Goal: Information Seeking & Learning: Learn about a topic

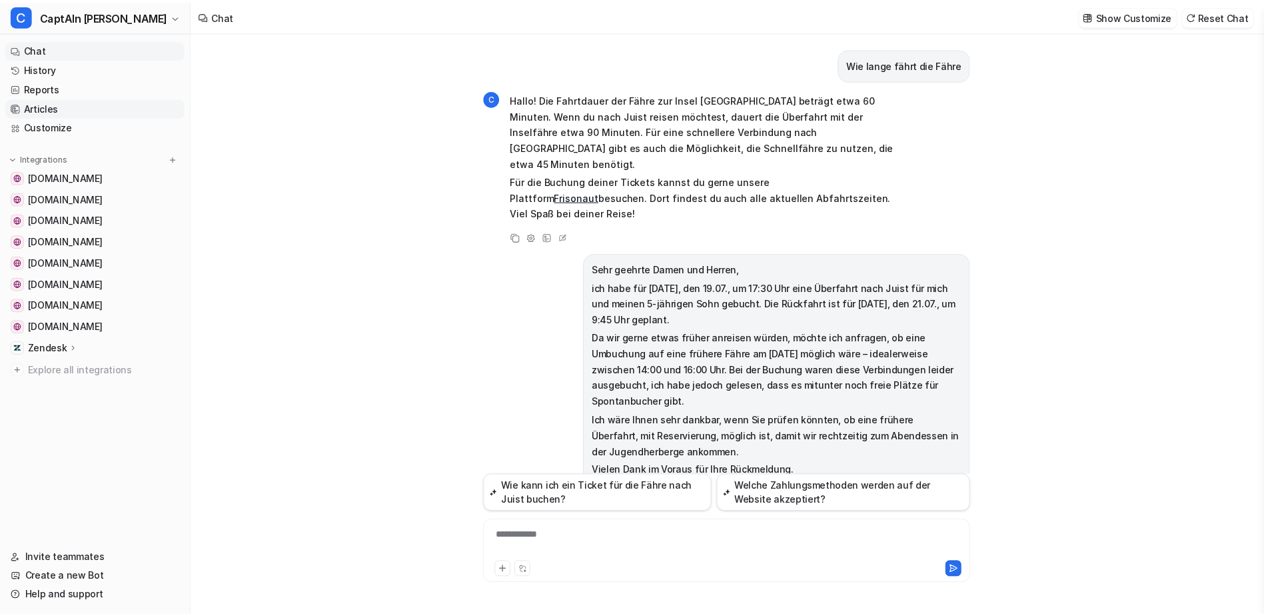
scroll to position [1094, 0]
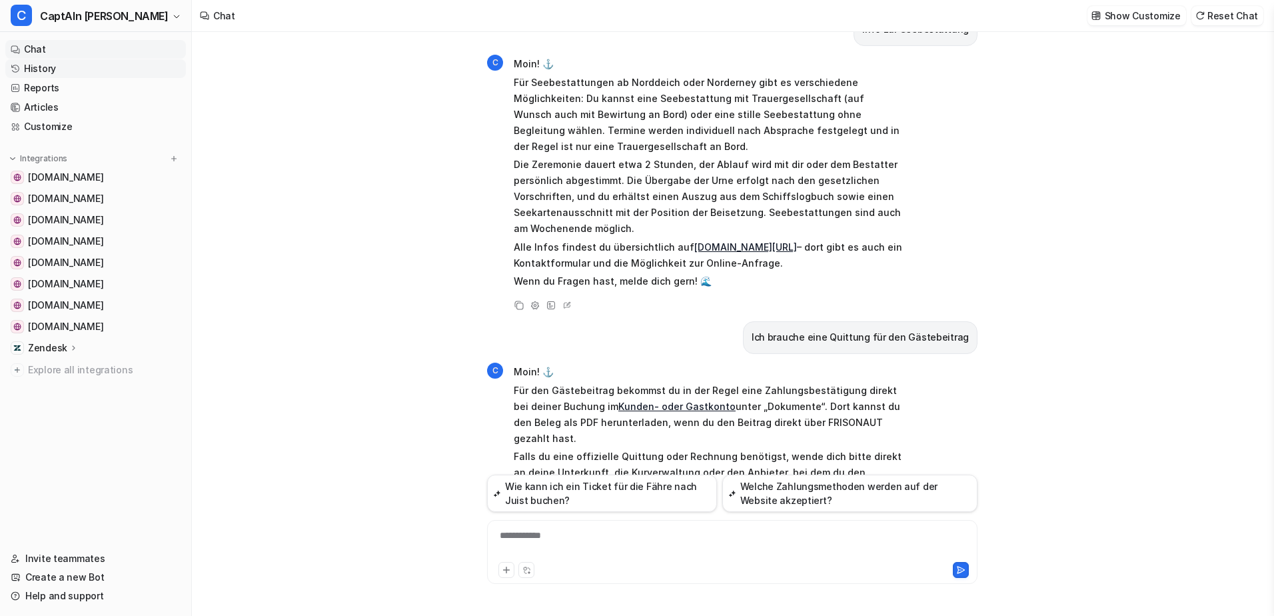
click at [117, 68] on link "History" at bounding box center [95, 68] width 181 height 19
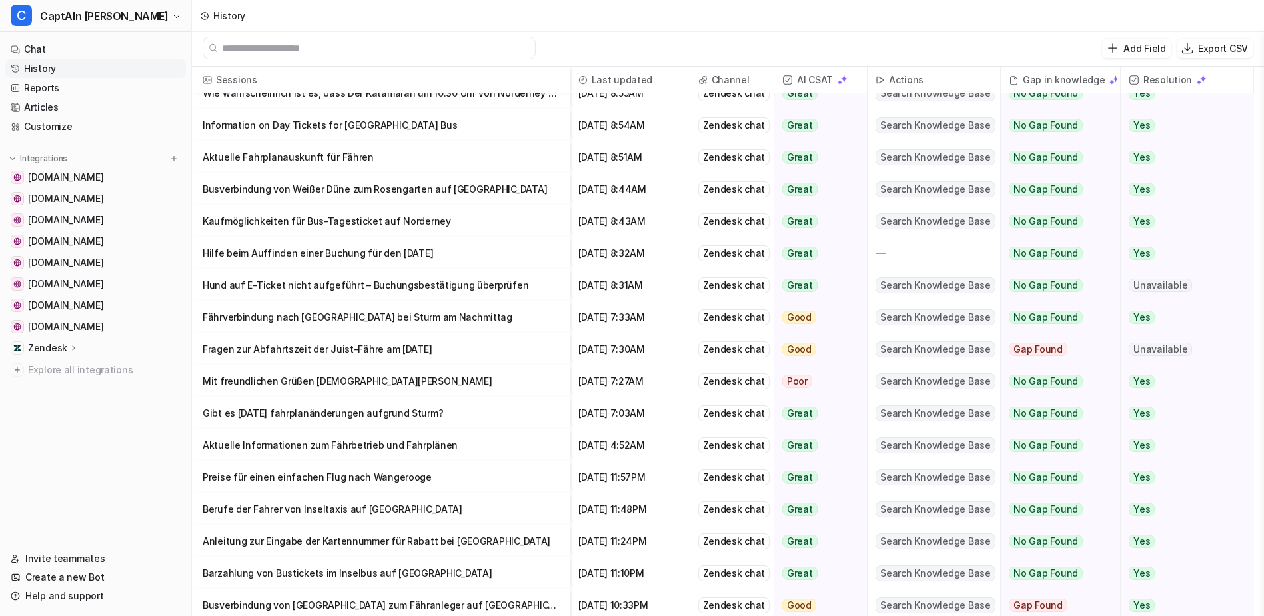
scroll to position [1621, 0]
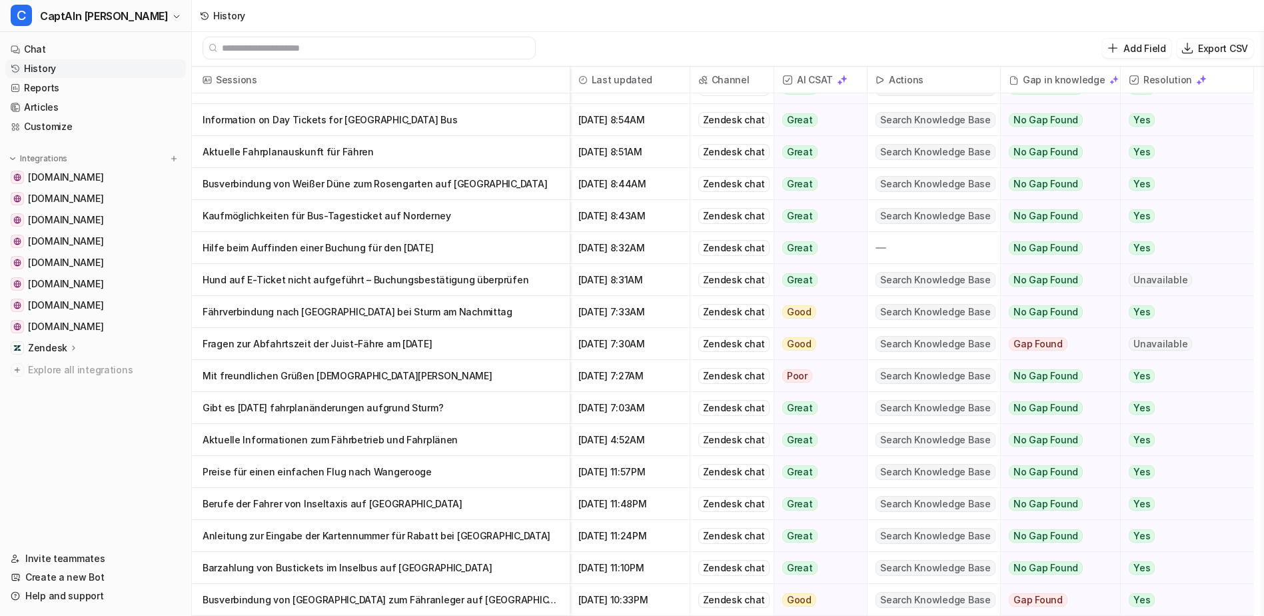
click at [475, 438] on p "Aktuelle Informationen zum Fährbetrieb und Fahrplänen" at bounding box center [381, 440] width 357 height 32
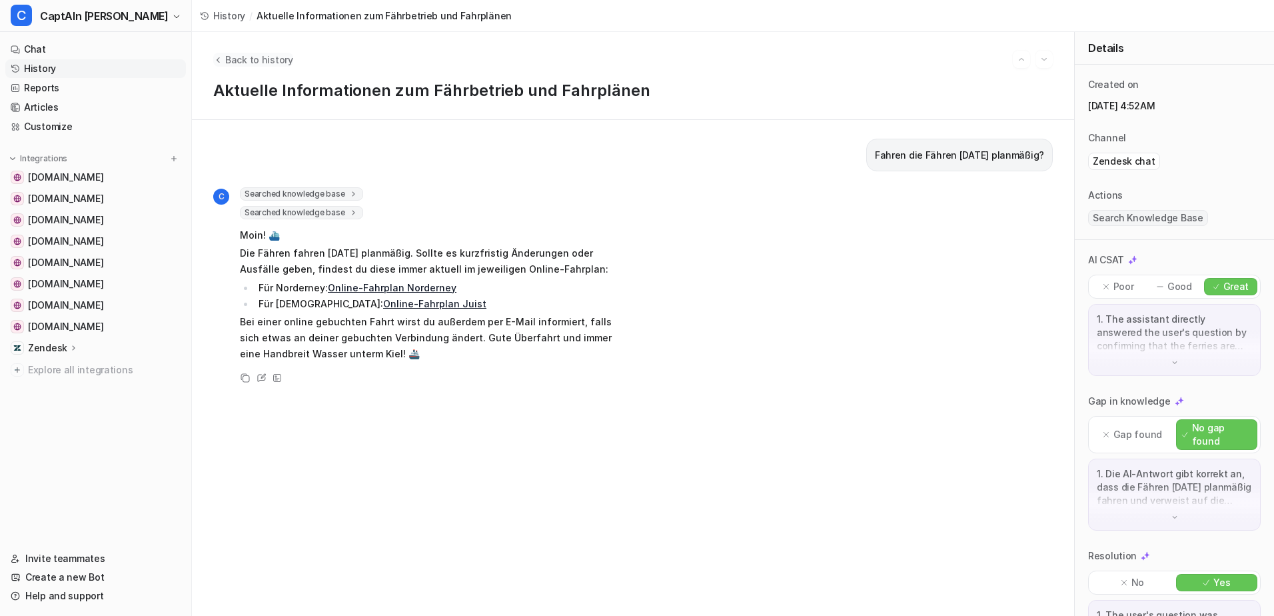
click at [238, 57] on span "Back to history" at bounding box center [259, 60] width 68 height 14
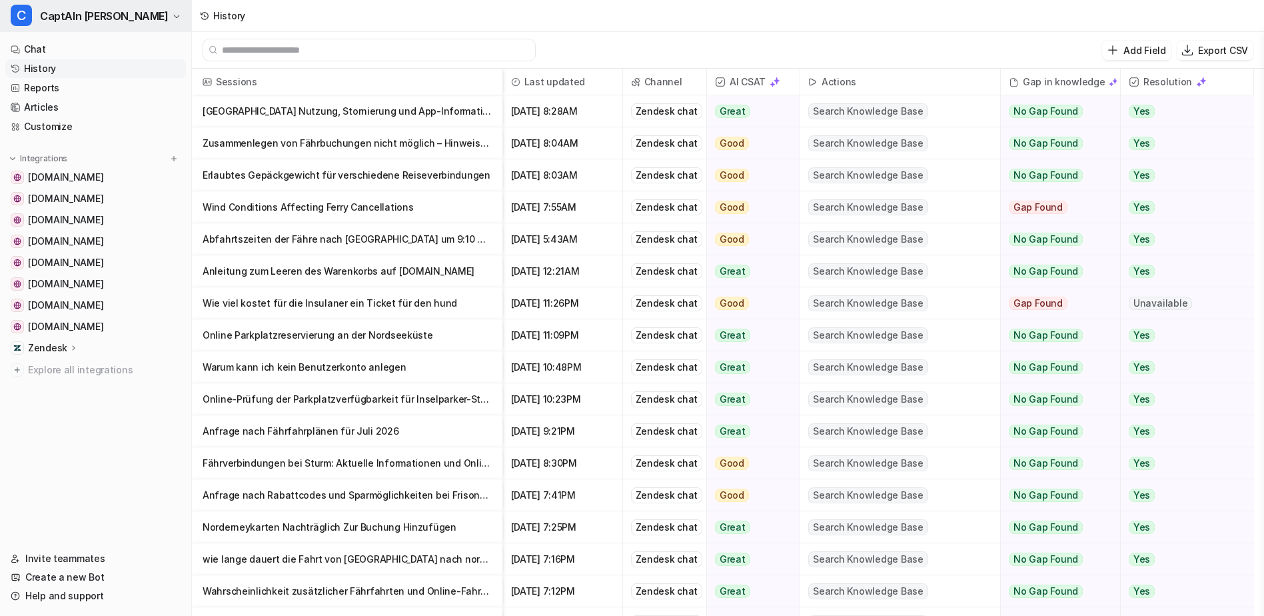
click at [105, 13] on span "CaptAIn [PERSON_NAME]" at bounding box center [104, 16] width 129 height 19
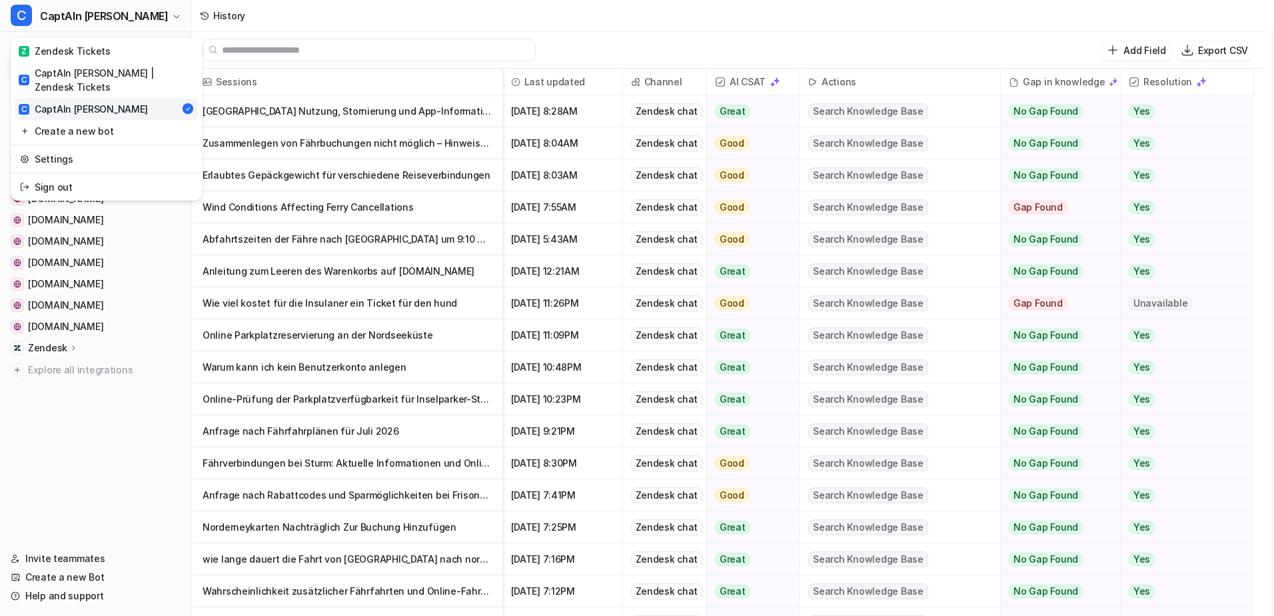
click at [316, 15] on div "C CaptAIn [PERSON_NAME] Z Zendesk Tickets C CaptAIn Frida | Zendesk Tickets C C…" at bounding box center [632, 308] width 1264 height 616
